Goal: Task Accomplishment & Management: Use online tool/utility

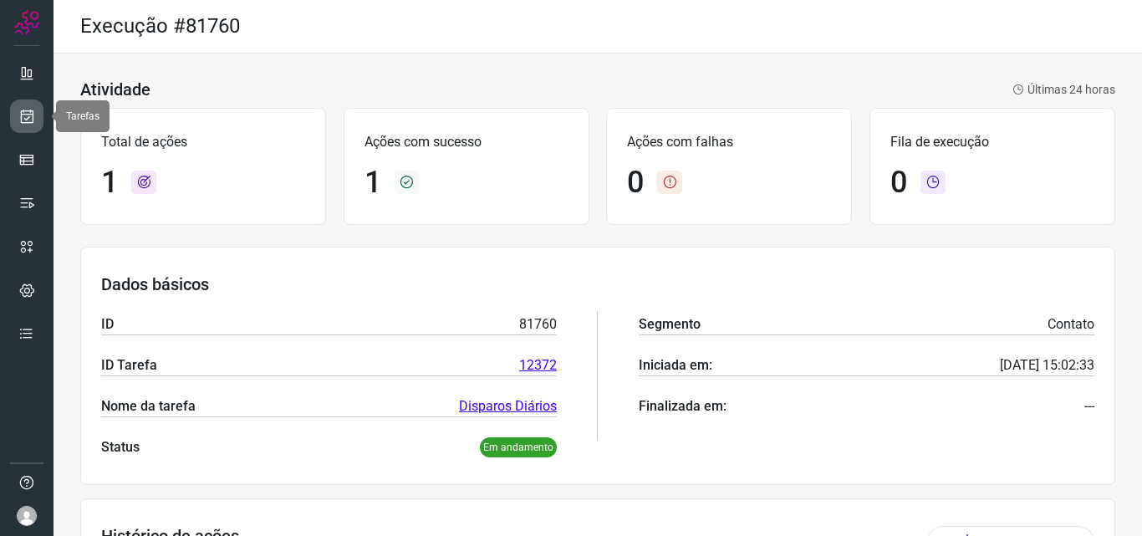
click at [26, 118] on icon at bounding box center [27, 116] width 18 height 17
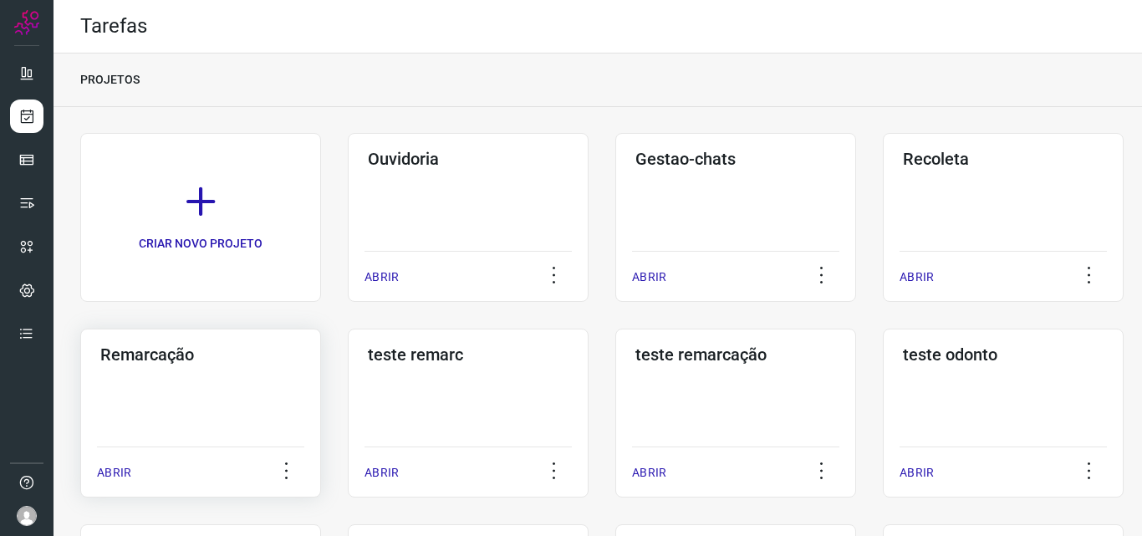
click at [348, 405] on div "Remarcação ABRIR" at bounding box center [468, 413] width 241 height 169
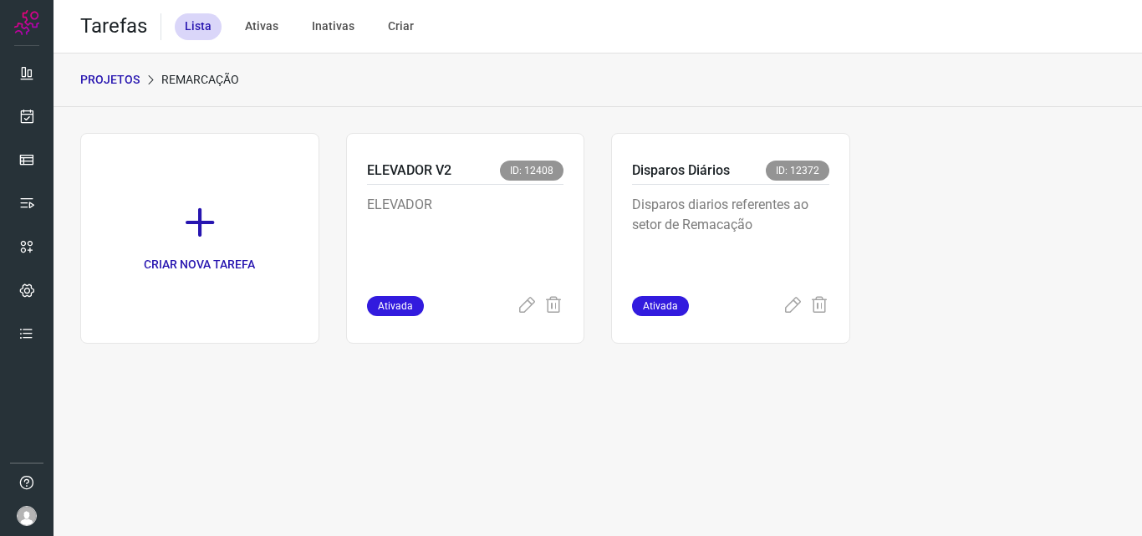
click at [733, 228] on p "Disparos diarios referentes ao setor de Remacação" at bounding box center [730, 237] width 197 height 84
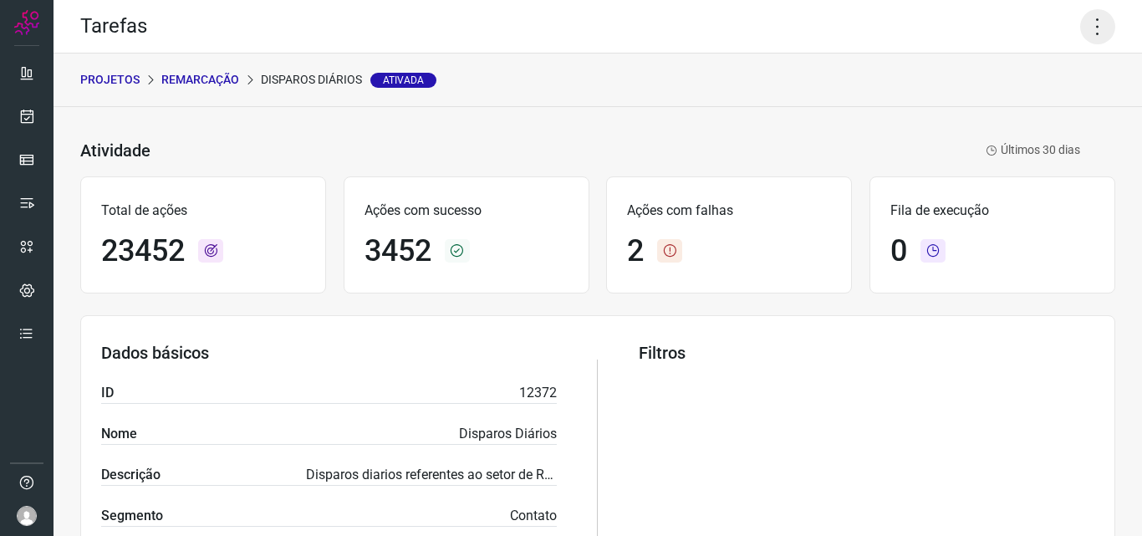
click at [1094, 14] on icon at bounding box center [1098, 26] width 35 height 35
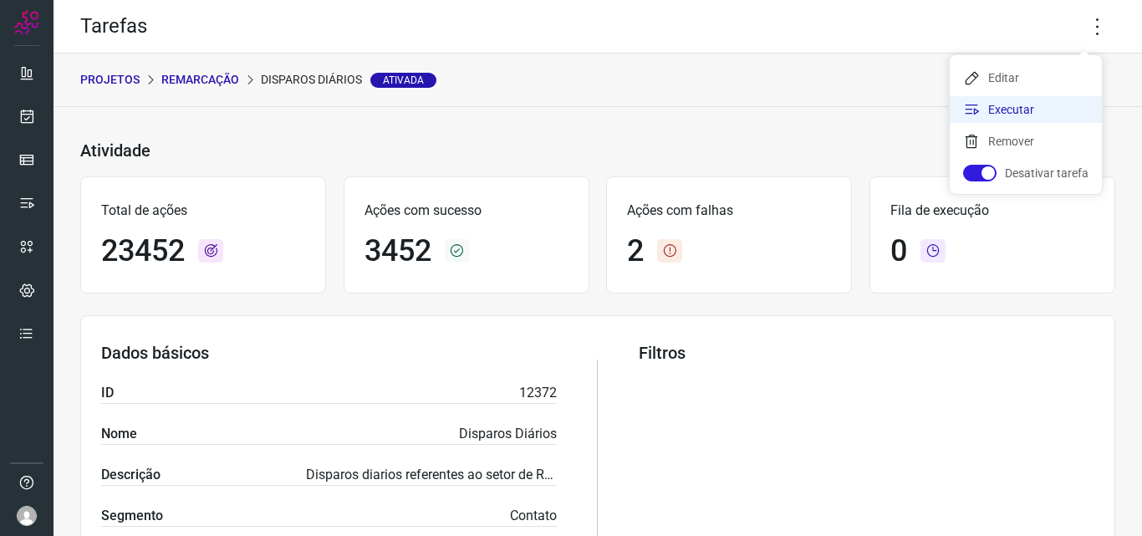
click at [1053, 114] on li "Executar" at bounding box center [1026, 109] width 152 height 27
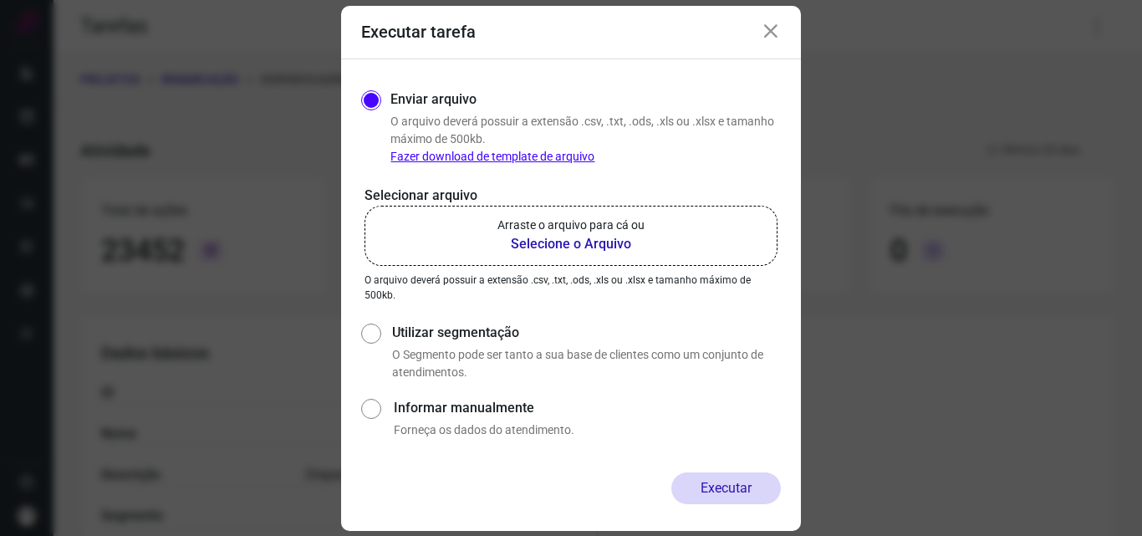
click at [631, 228] on p "Arraste o arquivo para cá ou" at bounding box center [571, 226] width 147 height 18
click at [0, 0] on input "Arraste o arquivo para cá ou Selecione o Arquivo" at bounding box center [0, 0] width 0 height 0
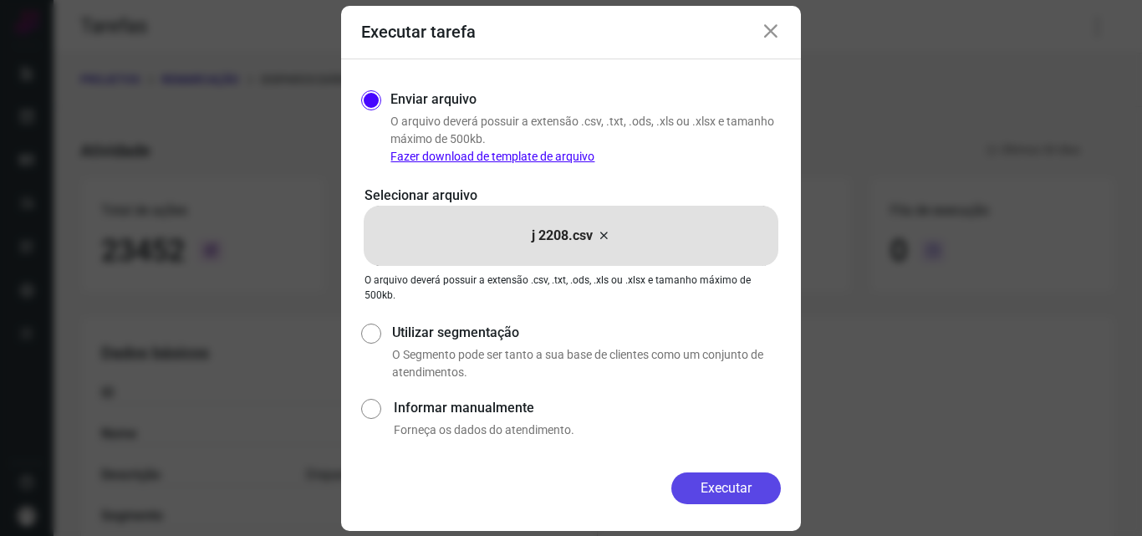
click at [738, 489] on button "Executar" at bounding box center [727, 489] width 110 height 32
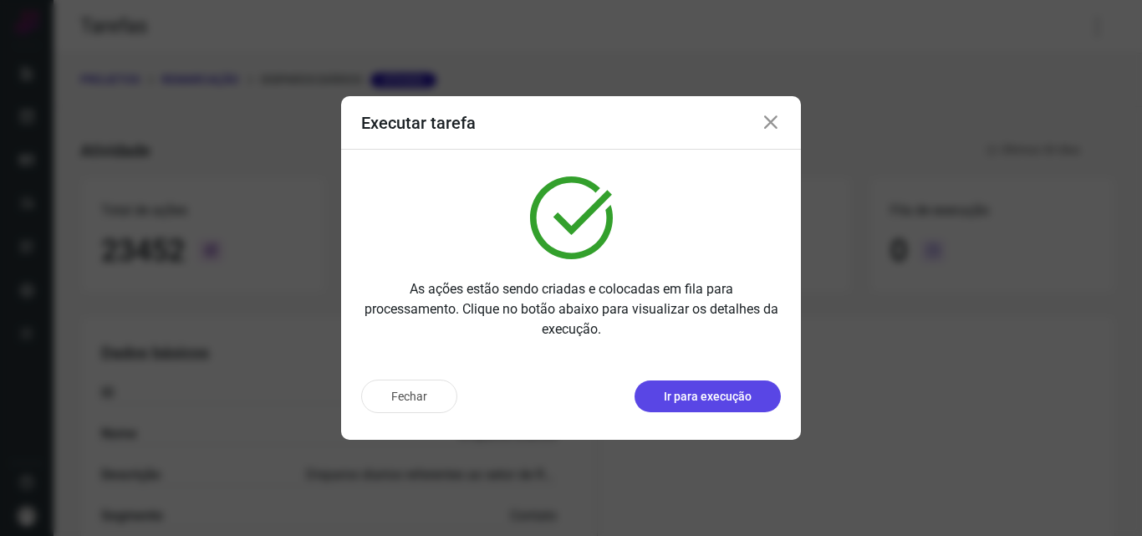
click at [725, 403] on p "Ir para execução" at bounding box center [708, 397] width 88 height 18
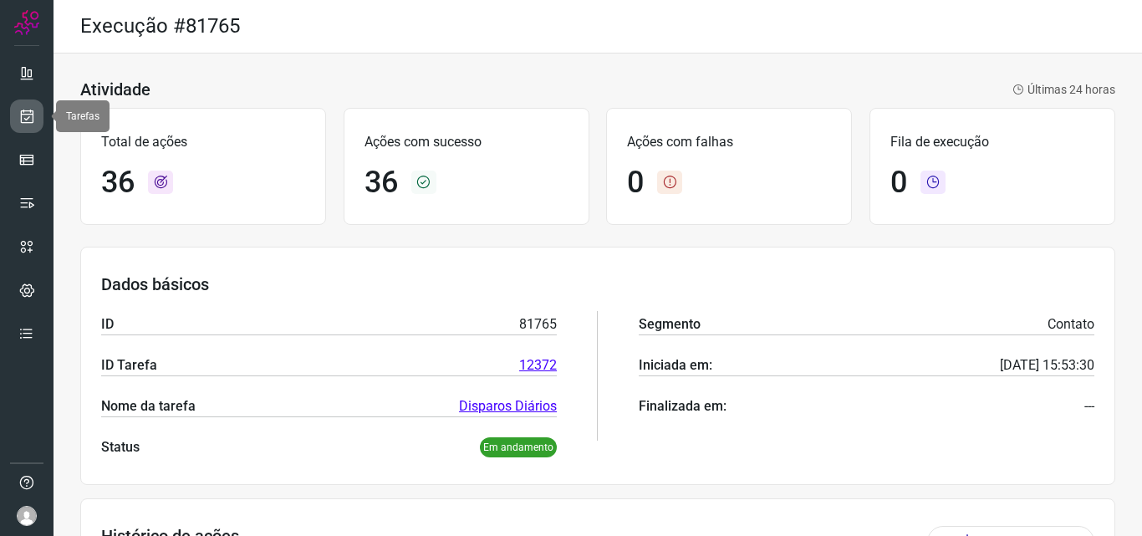
click at [36, 119] on link at bounding box center [26, 116] width 33 height 33
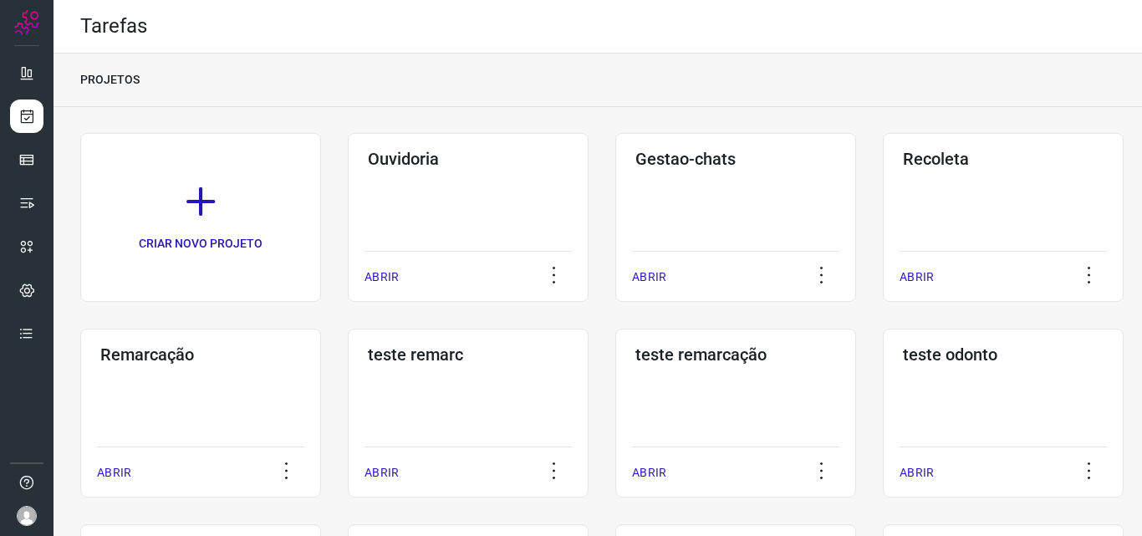
click at [883, 180] on div "Gestao-chats ABRIR" at bounding box center [1003, 217] width 241 height 169
click at [348, 383] on div "Remarcação ABRIR" at bounding box center [468, 413] width 241 height 169
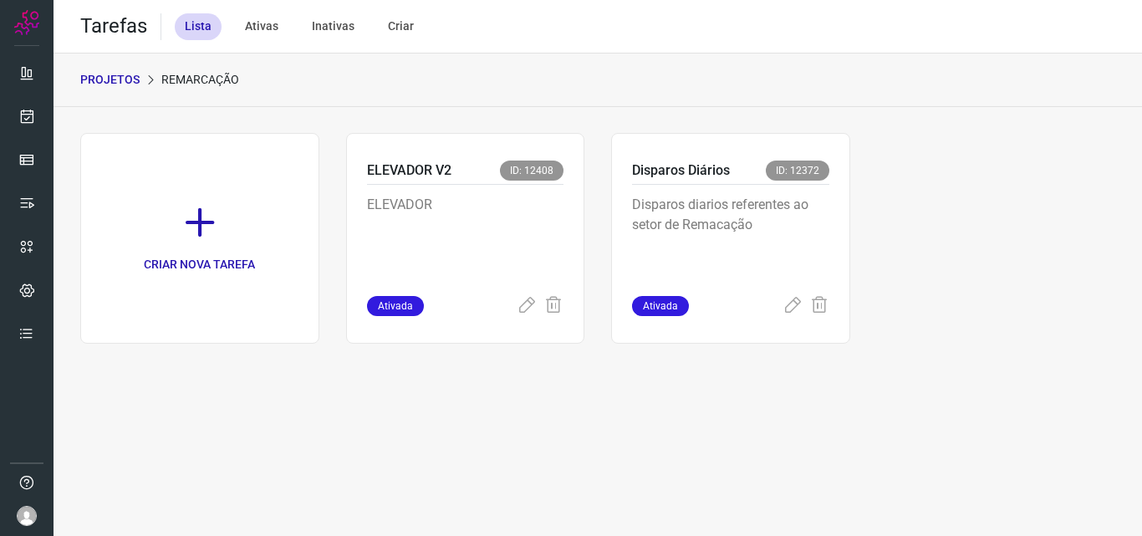
click at [794, 204] on p "Disparos diarios referentes ao setor de Remacação" at bounding box center [730, 237] width 197 height 84
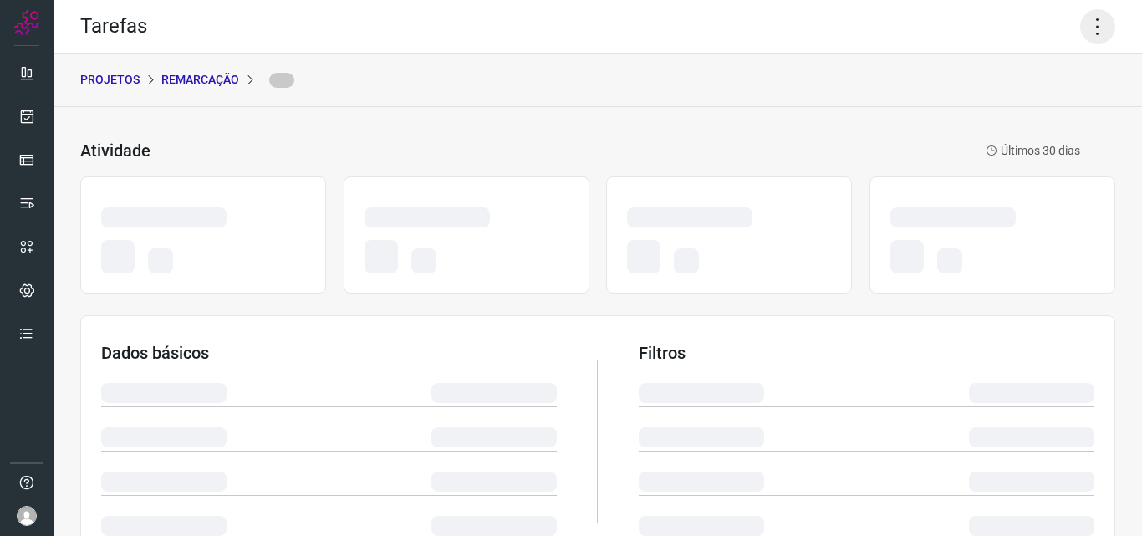
click at [1084, 16] on icon at bounding box center [1098, 26] width 35 height 35
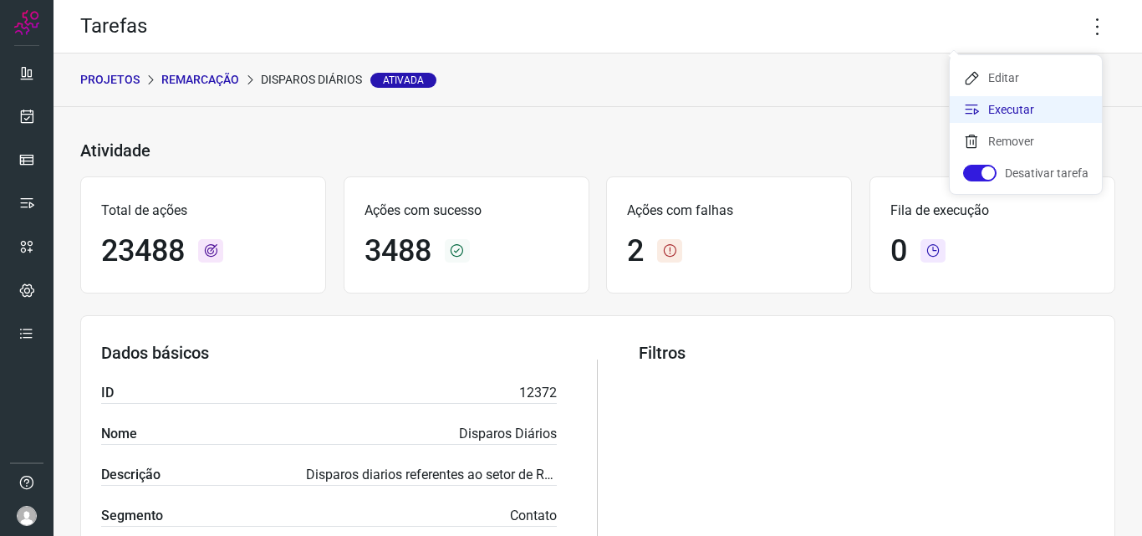
click at [1047, 100] on li "Executar" at bounding box center [1026, 109] width 152 height 27
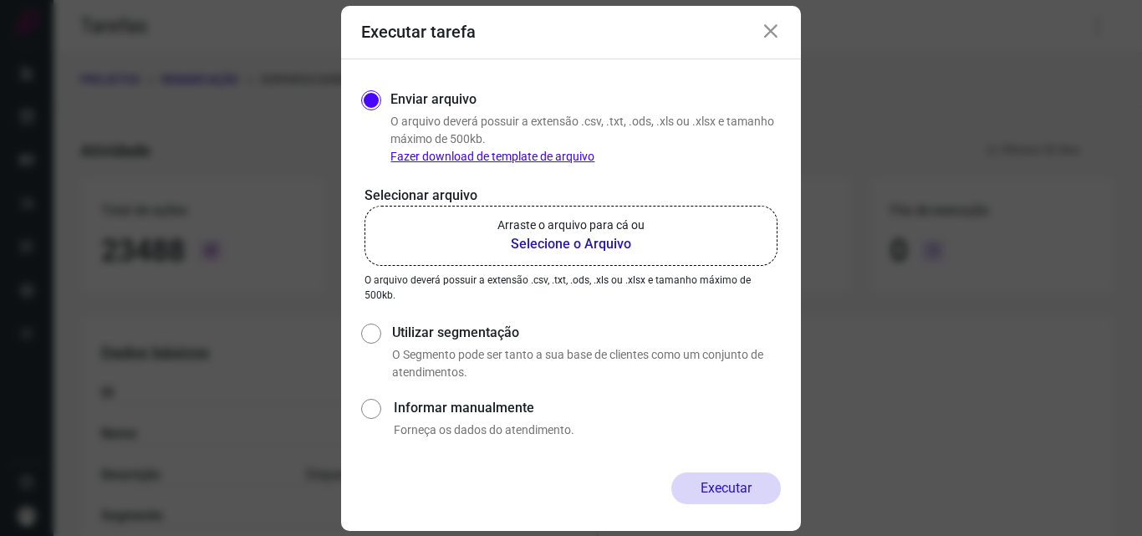
click at [644, 226] on p "Arraste o arquivo para cá ou" at bounding box center [571, 226] width 147 height 18
click at [0, 0] on input "Arraste o arquivo para cá ou Selecione o Arquivo" at bounding box center [0, 0] width 0 height 0
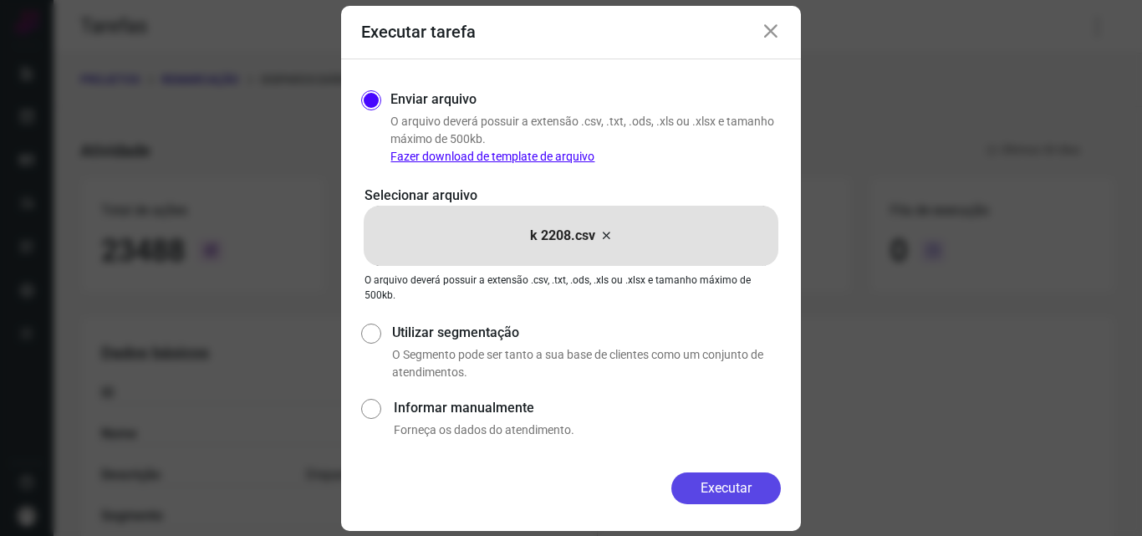
click at [703, 485] on button "Executar" at bounding box center [727, 489] width 110 height 32
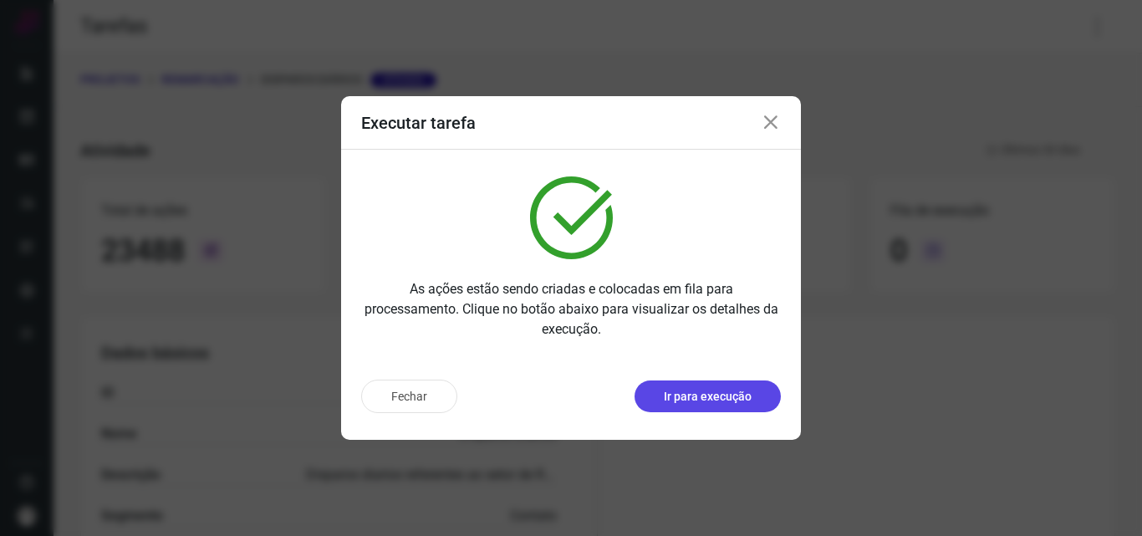
click at [694, 391] on p "Ir para execução" at bounding box center [708, 397] width 88 height 18
